Goal: Navigation & Orientation: Find specific page/section

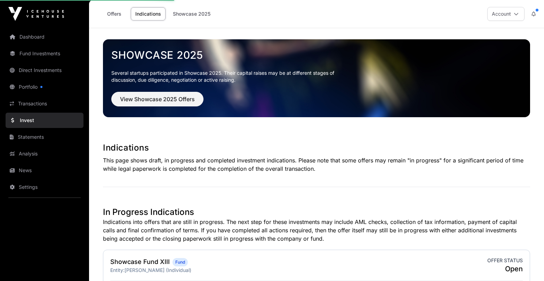
scroll to position [465, 0]
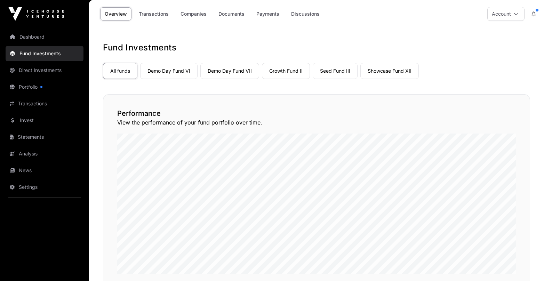
click at [40, 74] on link "Direct Investments" at bounding box center [45, 70] width 78 height 15
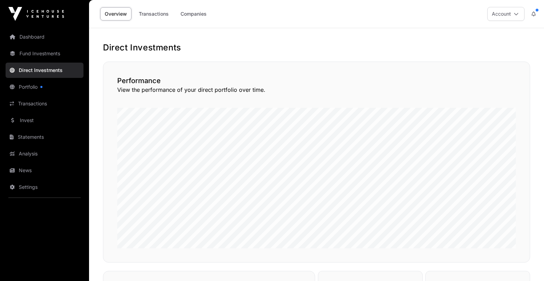
click at [31, 88] on link "Portfolio" at bounding box center [45, 86] width 78 height 15
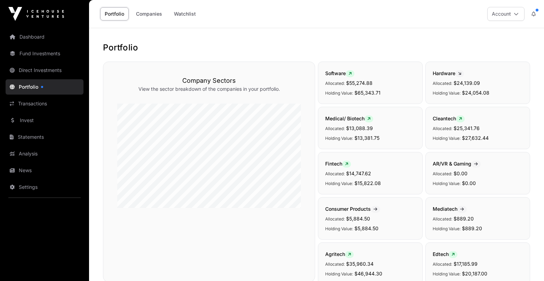
click at [147, 14] on link "Companies" at bounding box center [149, 13] width 35 height 13
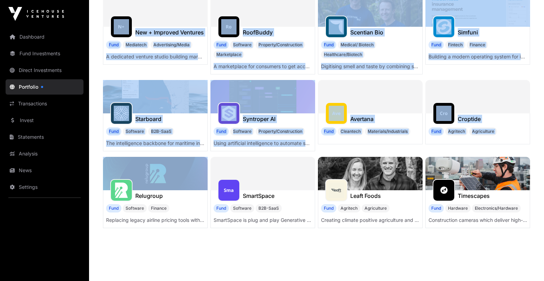
scroll to position [868, 0]
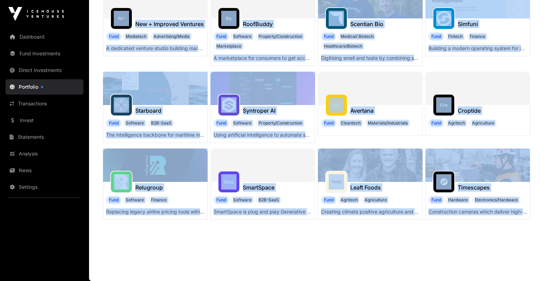
drag, startPoint x: 96, startPoint y: 103, endPoint x: 474, endPoint y: 232, distance: 399.7
copy div "Loremips Dolo Sitamet/ Consect Adipiscing/Elitsed Doeiu Temp Incididu Utlabo et…"
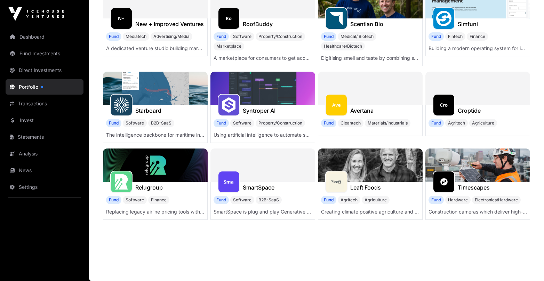
click at [25, 171] on link "News" at bounding box center [45, 170] width 78 height 15
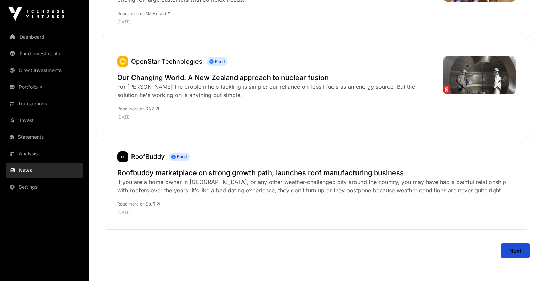
scroll to position [2910, 0]
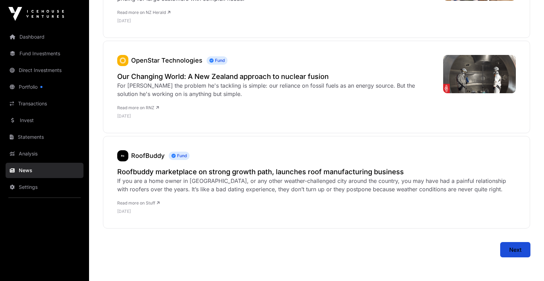
click at [508, 243] on button "Next" at bounding box center [516, 250] width 30 height 15
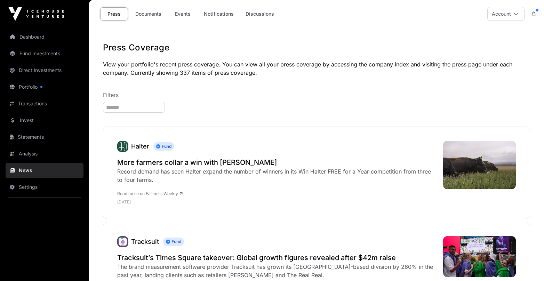
click at [511, 15] on button "Account" at bounding box center [506, 14] width 37 height 14
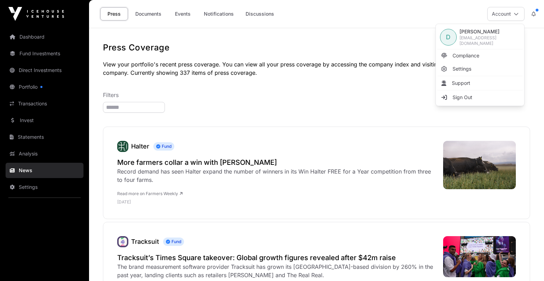
click at [427, 8] on div "Press Documents Events Notifications Discussions Account" at bounding box center [316, 14] width 447 height 28
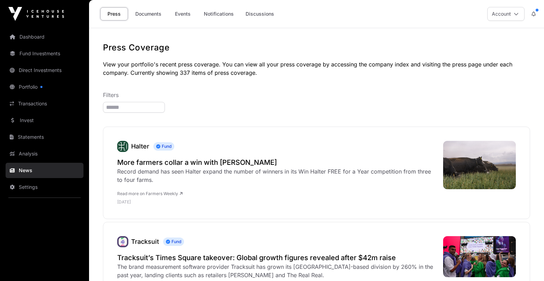
click at [514, 15] on icon at bounding box center [516, 13] width 5 height 5
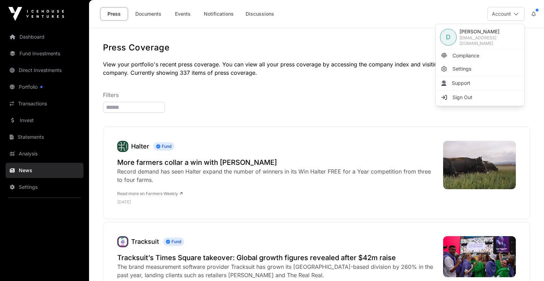
click at [471, 92] on link "Sign Out" at bounding box center [481, 97] width 86 height 13
